Goal: Task Accomplishment & Management: Complete application form

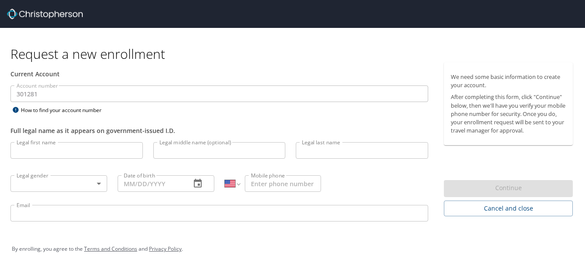
select select "US"
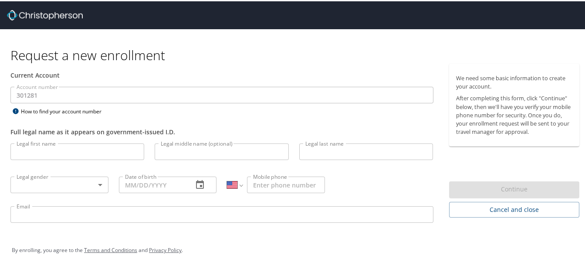
click at [27, 149] on input "Legal first name" at bounding box center [77, 150] width 134 height 17
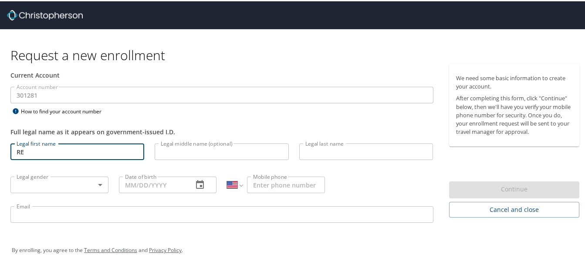
type input "R"
type input "[PERSON_NAME]"
click at [316, 151] on input "Legal last name" at bounding box center [366, 150] width 134 height 17
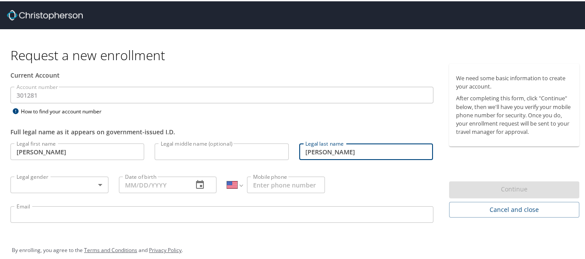
type input "[PERSON_NAME]"
click at [98, 181] on body "Request a new enrollment Current Account Account number 301281 Account number H…" at bounding box center [295, 129] width 591 height 259
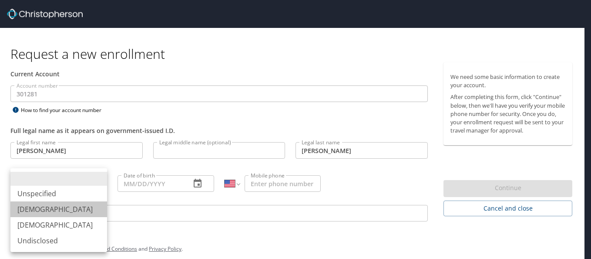
click at [27, 207] on li "[DEMOGRAPHIC_DATA]" at bounding box center [58, 209] width 97 height 16
type input "[DEMOGRAPHIC_DATA]"
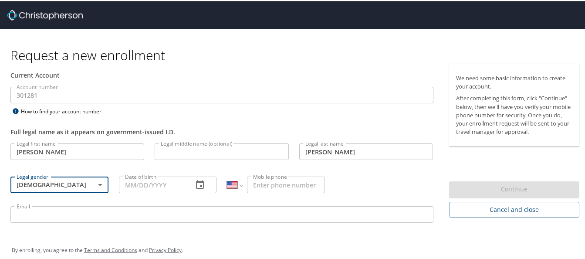
click at [145, 184] on input "Date of birth" at bounding box center [152, 183] width 67 height 17
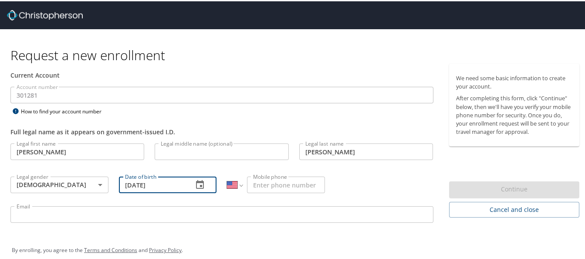
type input "[DATE]"
click at [267, 182] on input "Mobile phone" at bounding box center [286, 183] width 78 height 17
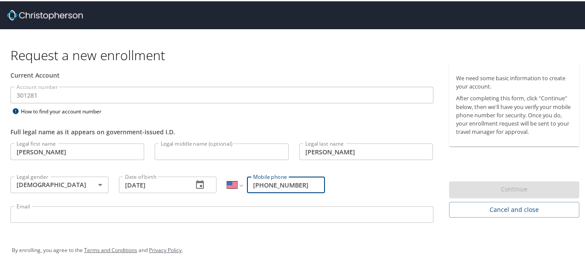
type input "[PHONE_NUMBER]"
click at [396, 182] on div "Legal first name [PERSON_NAME] Legal first name Legal middle name (optional) Le…" at bounding box center [221, 183] width 433 height 92
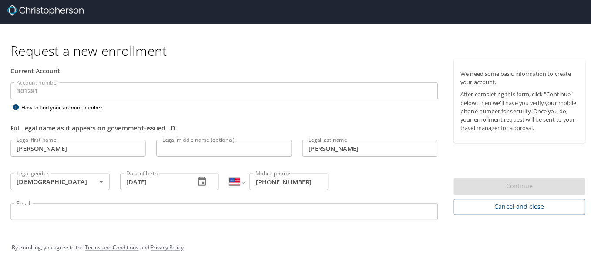
scroll to position [10, 0]
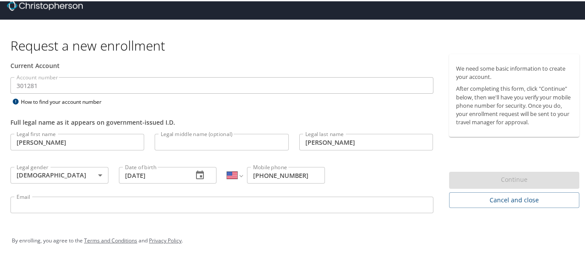
click at [65, 201] on input "Email" at bounding box center [221, 203] width 423 height 17
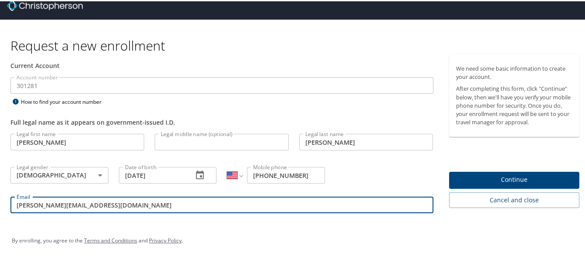
type input "[PERSON_NAME][EMAIL_ADDRESS][DOMAIN_NAME]"
click at [511, 173] on span "Continue" at bounding box center [514, 178] width 117 height 11
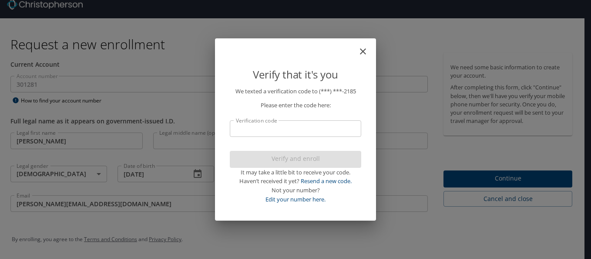
click at [253, 131] on input "Verification code" at bounding box center [295, 128] width 131 height 17
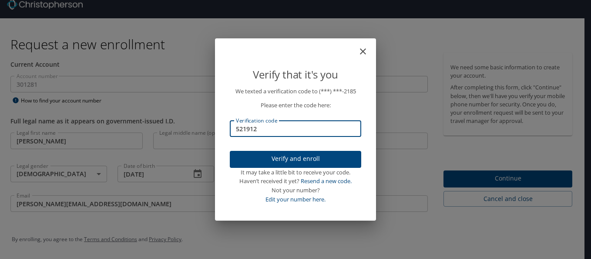
type input "521912"
click at [300, 155] on span "Verify and enroll" at bounding box center [296, 158] width 118 height 11
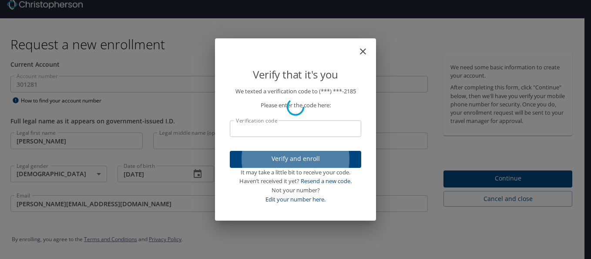
scroll to position [0, 0]
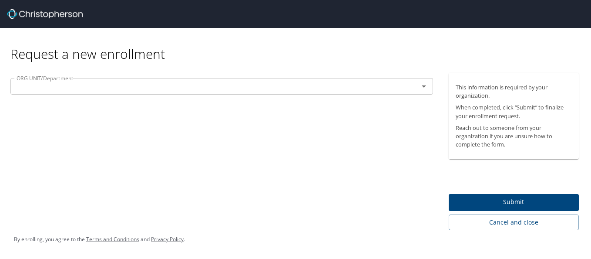
click at [70, 87] on input "text" at bounding box center [209, 86] width 392 height 11
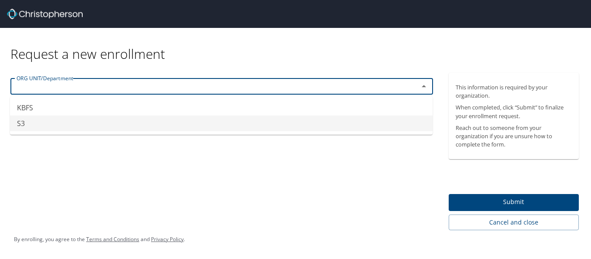
click at [18, 121] on li "S3" at bounding box center [221, 123] width 423 height 16
type input "S3"
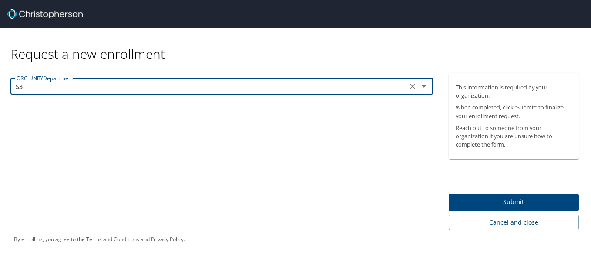
click at [245, 178] on div "ORG UNIT/Department S3 ORG UNIT/Department" at bounding box center [222, 151] width 444 height 157
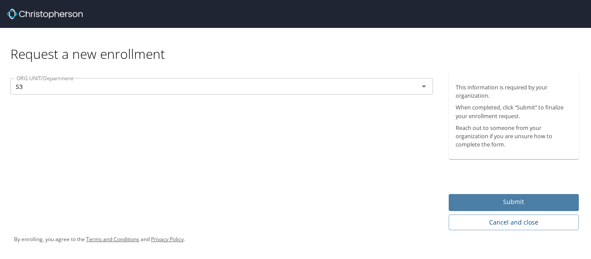
click at [518, 199] on span "Submit" at bounding box center [514, 201] width 117 height 11
